Goal: Obtain resource: Download file/media

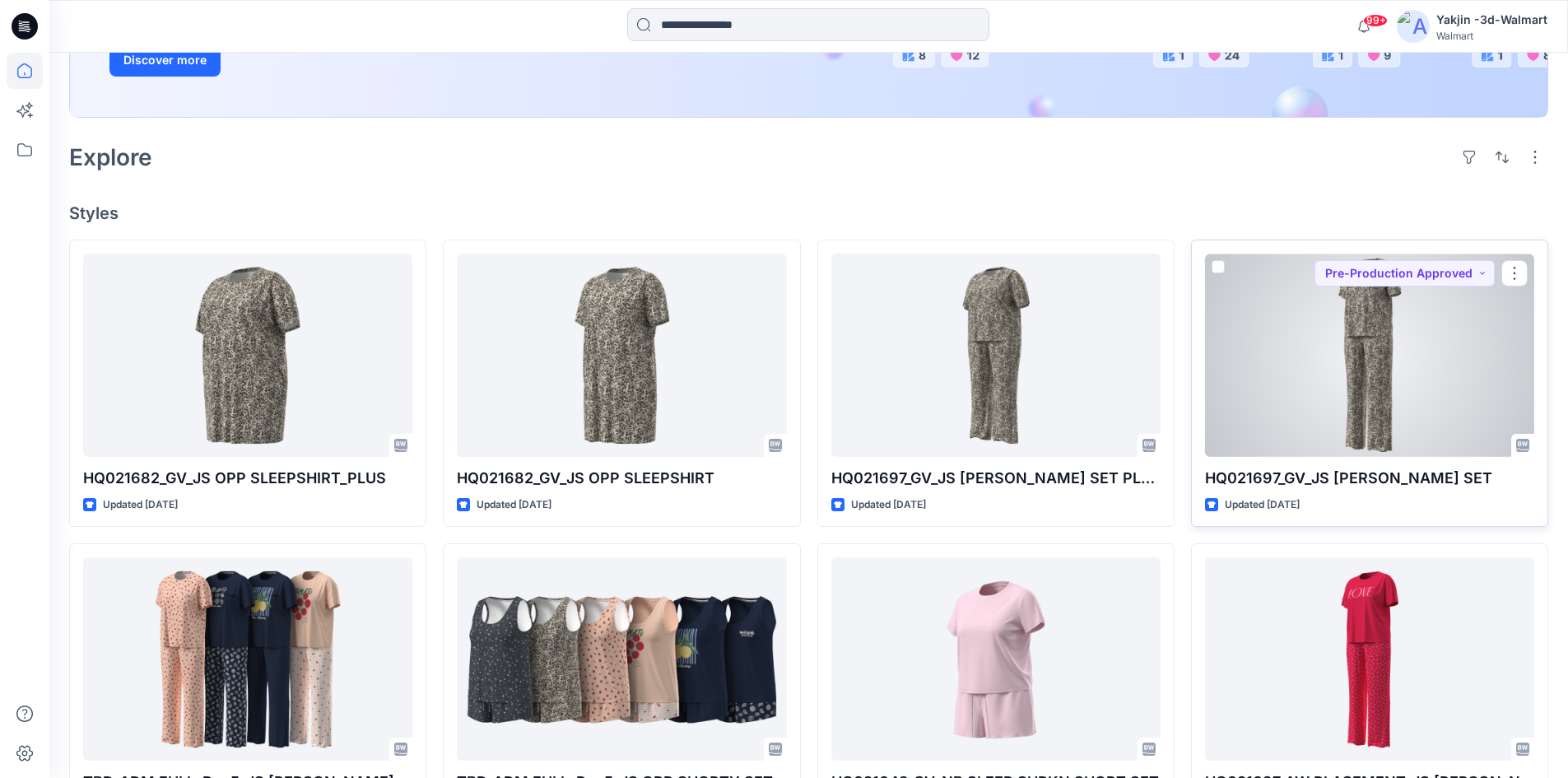
click at [1335, 379] on div at bounding box center [1370, 355] width 329 height 203
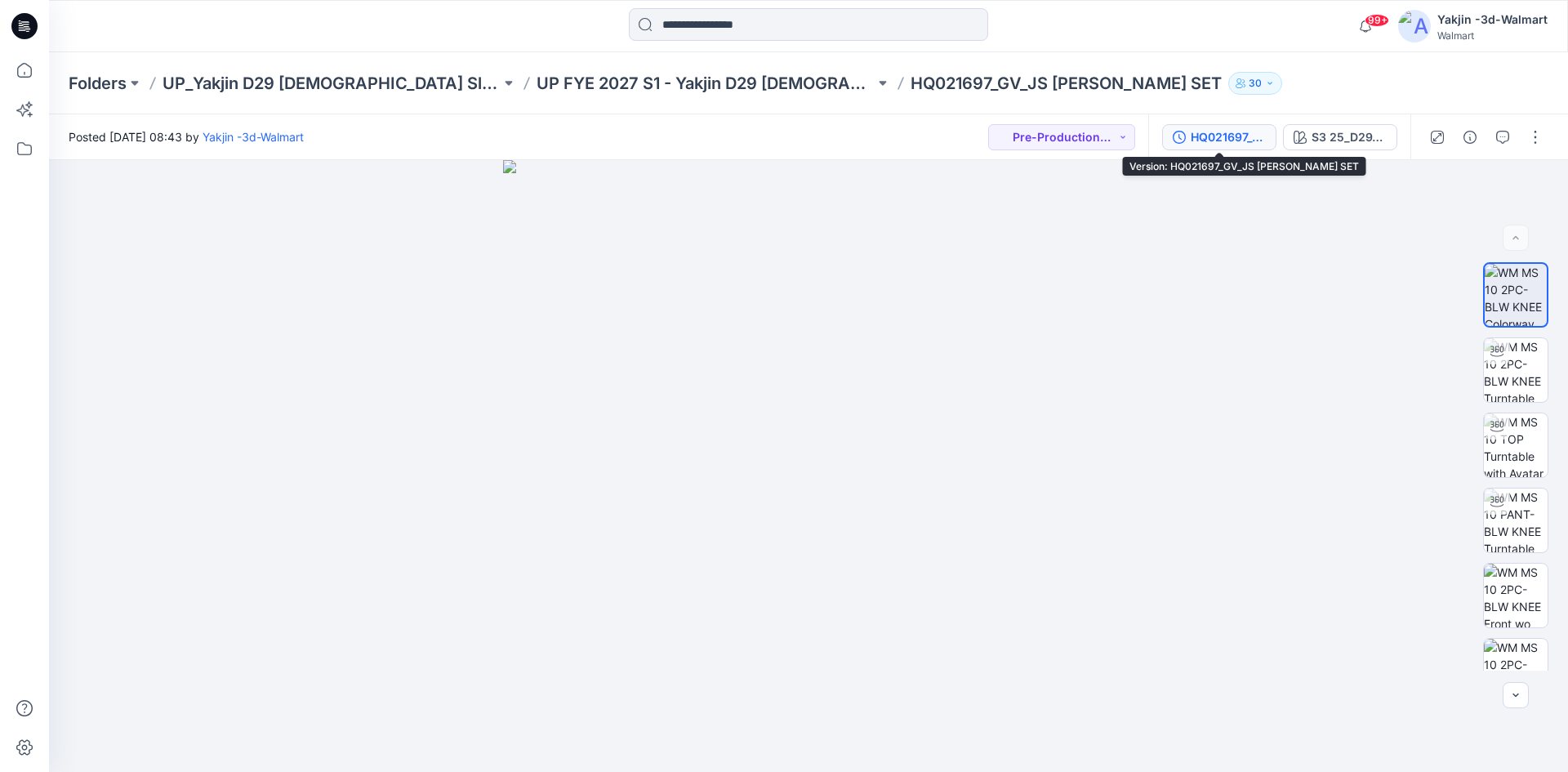
click at [1207, 147] on button "HQ021697_GV_JS [PERSON_NAME] SET" at bounding box center [1219, 136] width 115 height 26
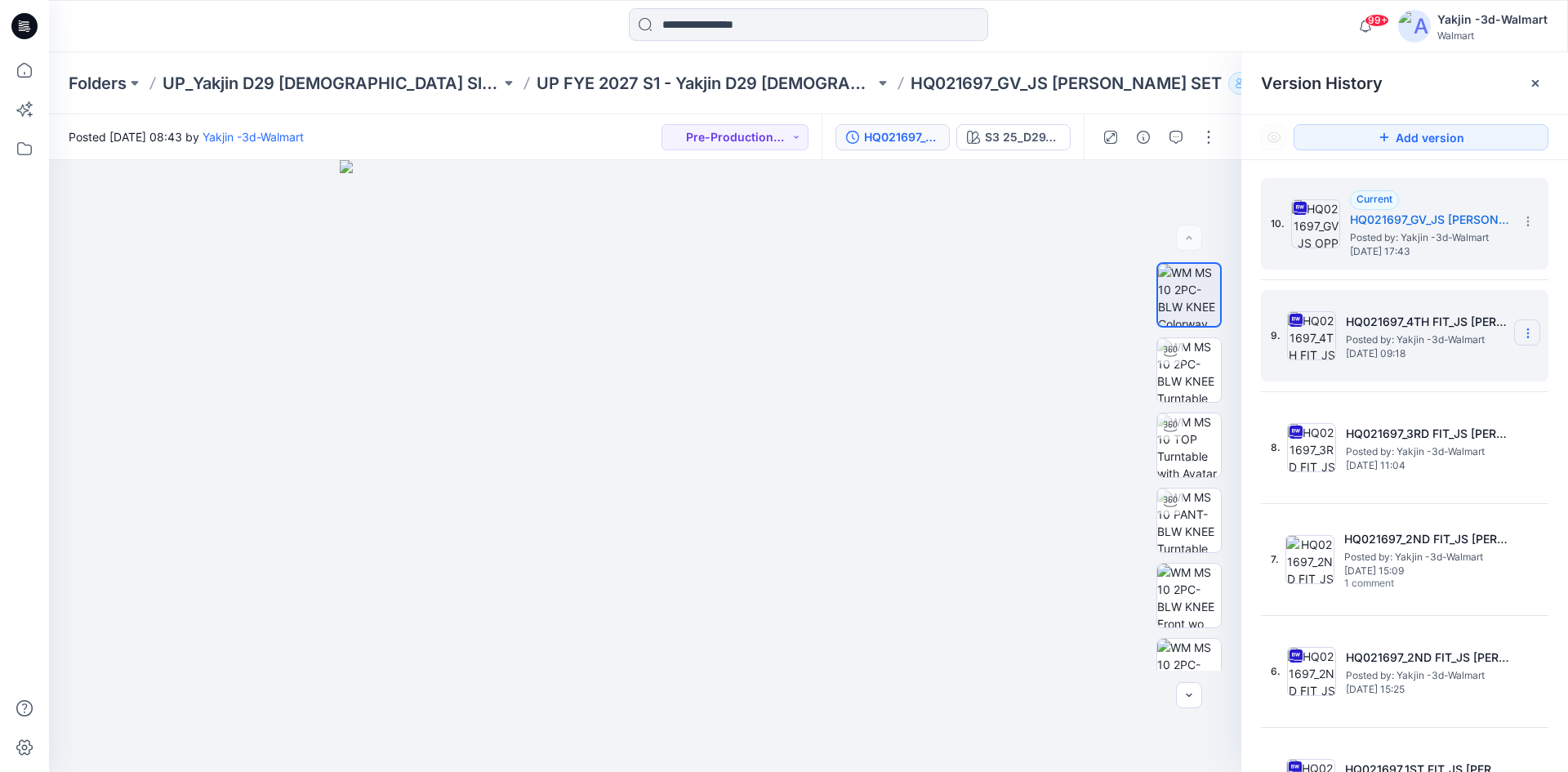
click at [1525, 330] on icon at bounding box center [1528, 333] width 13 height 13
click at [1466, 367] on span "Download Source BW File" at bounding box center [1445, 365] width 136 height 20
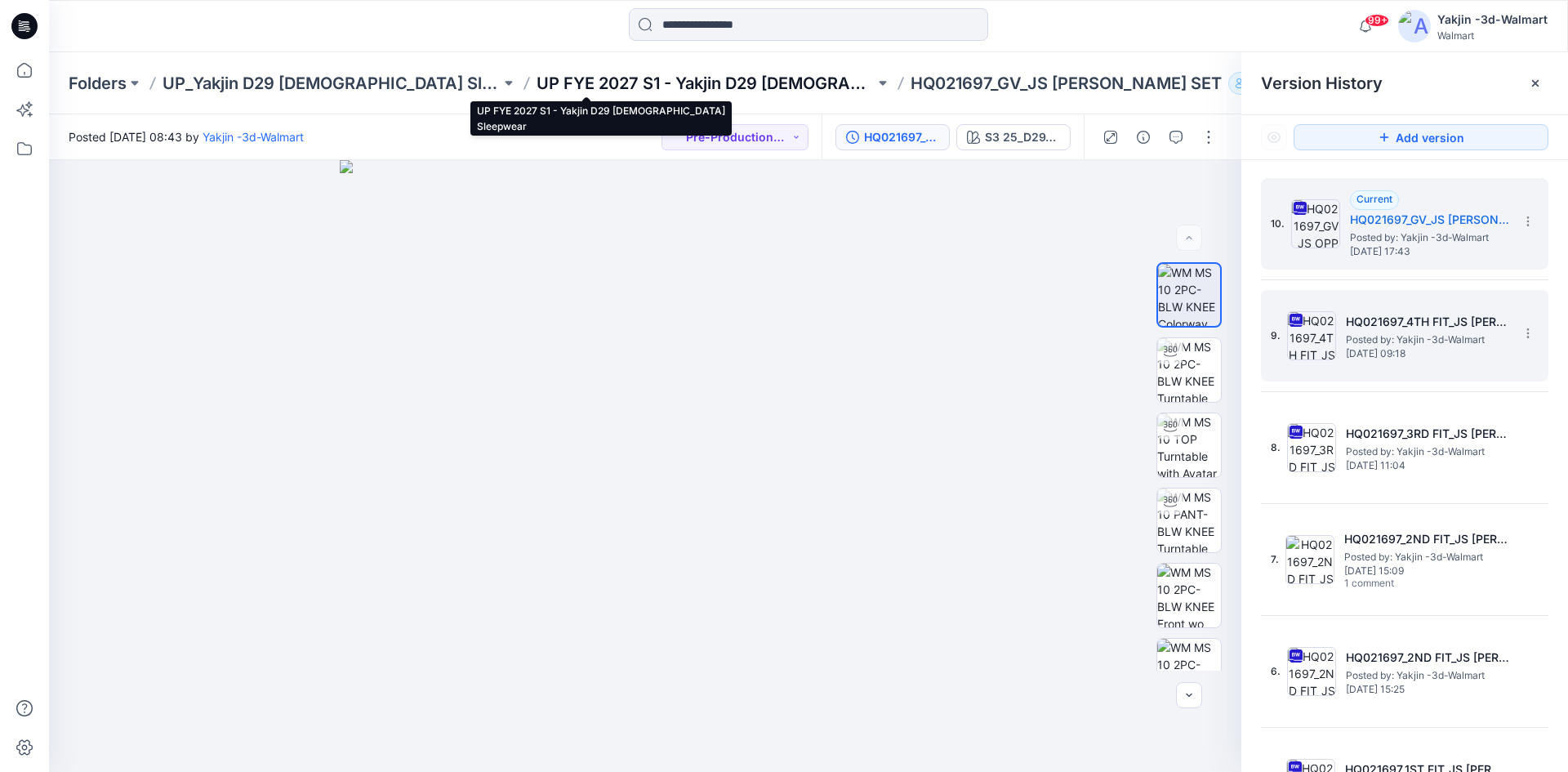
click at [688, 74] on p "UP FYE 2027 S1 - Yakjin D29 [DEMOGRAPHIC_DATA] Sleepwear" at bounding box center [705, 83] width 338 height 23
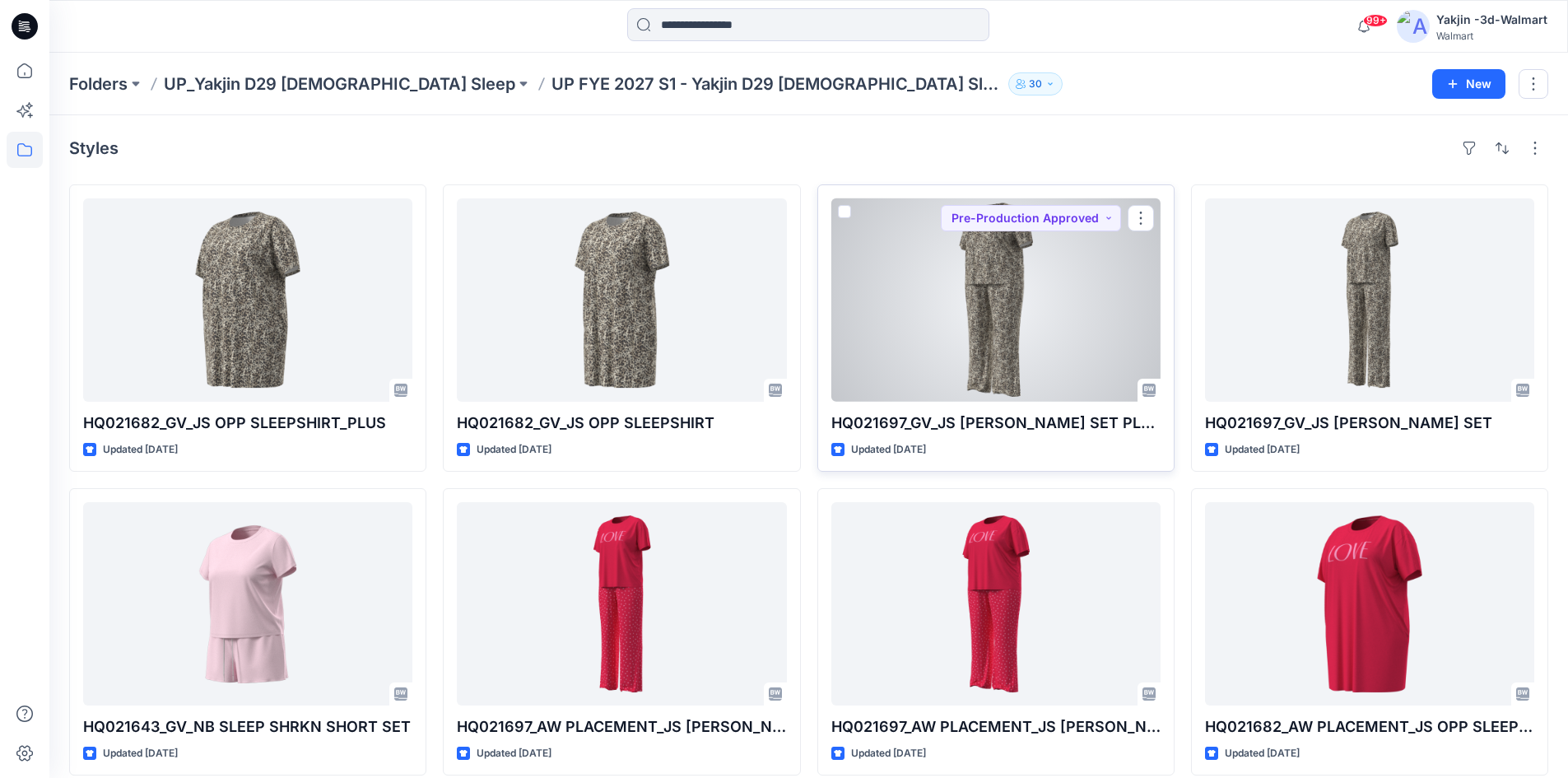
click at [1045, 304] on div at bounding box center [996, 299] width 329 height 203
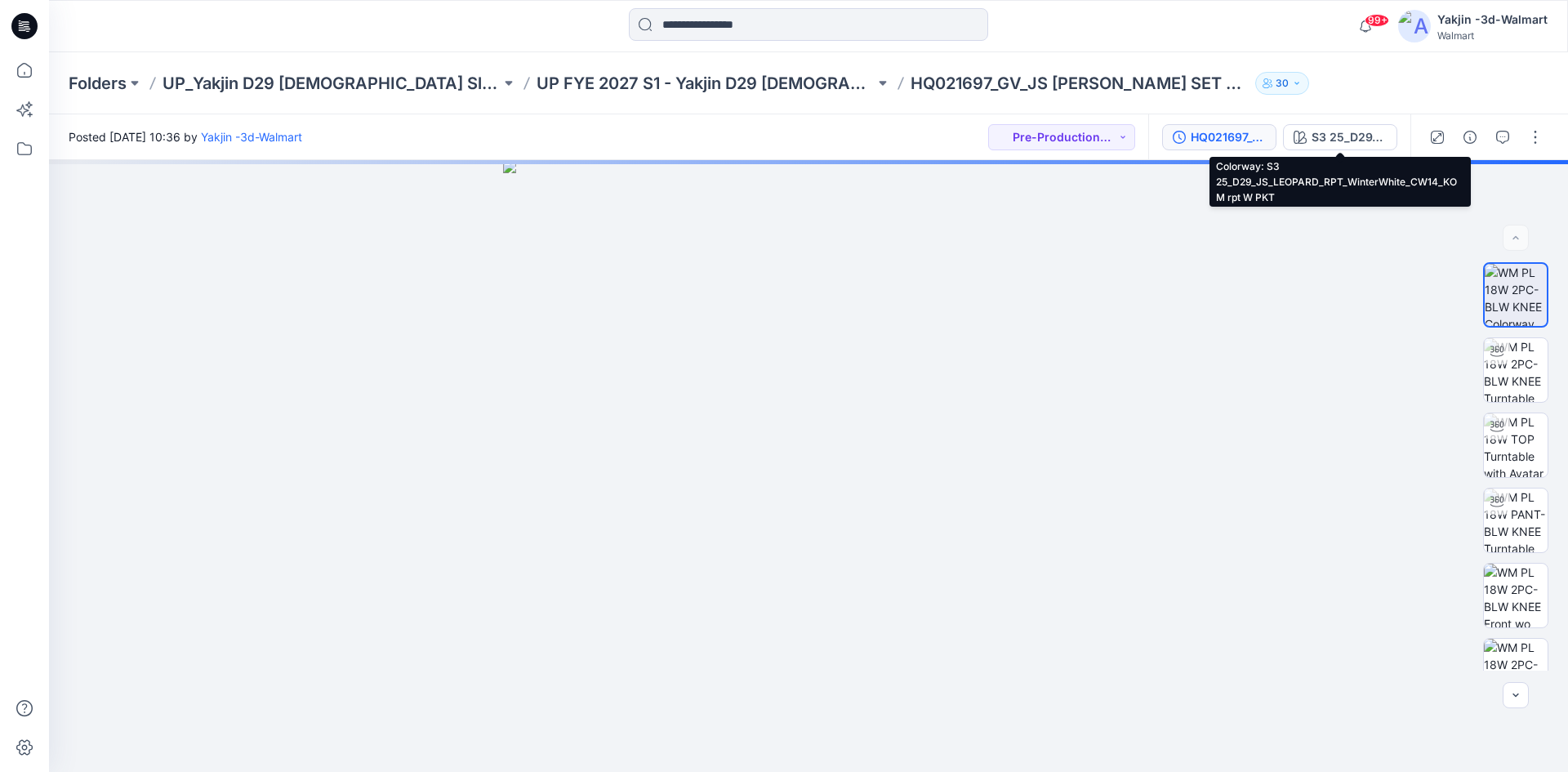
click at [1252, 126] on button "HQ021697_GV_JS [PERSON_NAME] SET PLUS" at bounding box center [1219, 136] width 115 height 26
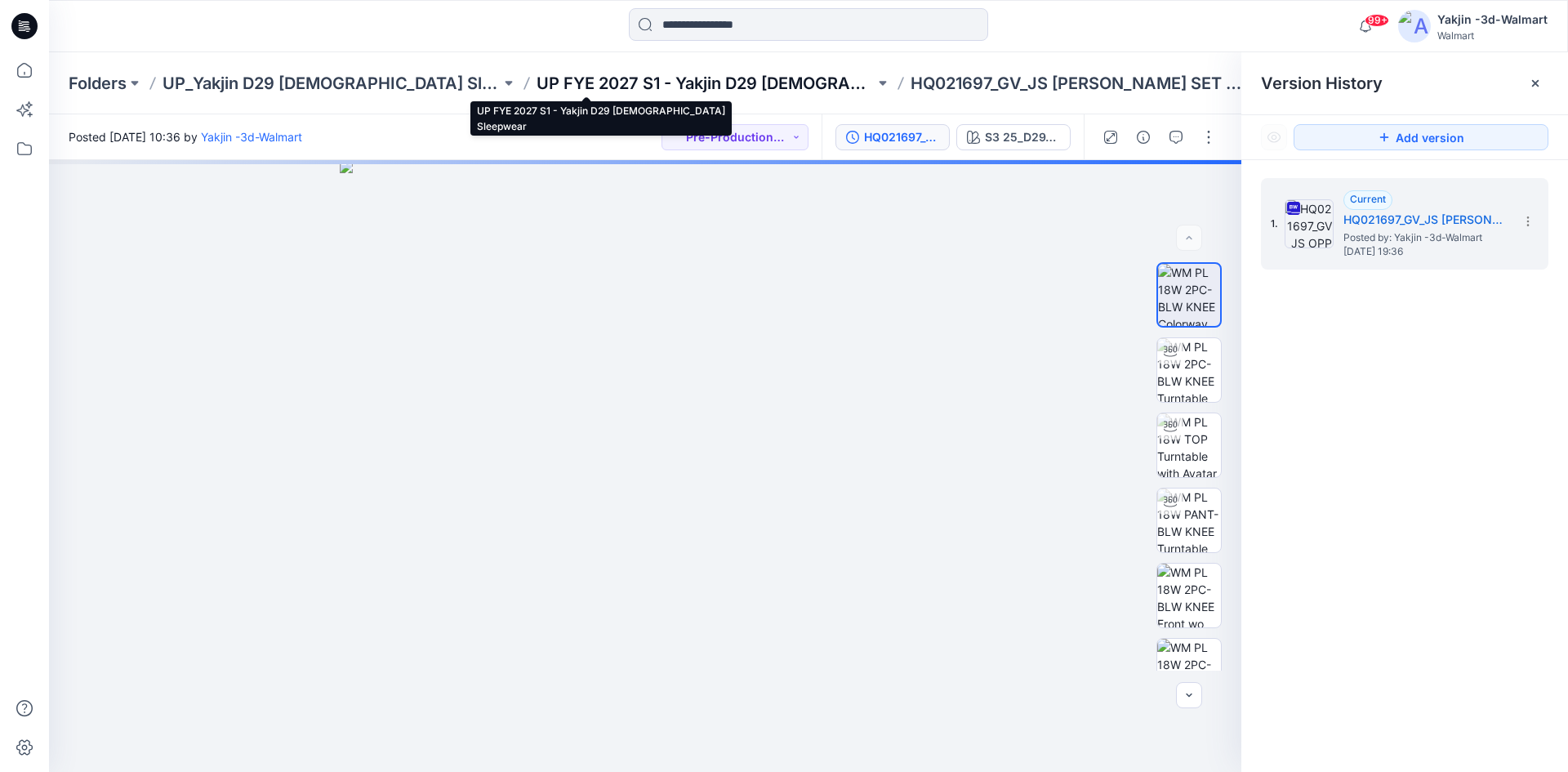
click at [677, 79] on p "UP FYE 2027 S1 - Yakjin D29 [DEMOGRAPHIC_DATA] Sleepwear" at bounding box center [705, 83] width 338 height 23
